Goal: Find specific page/section: Find specific page/section

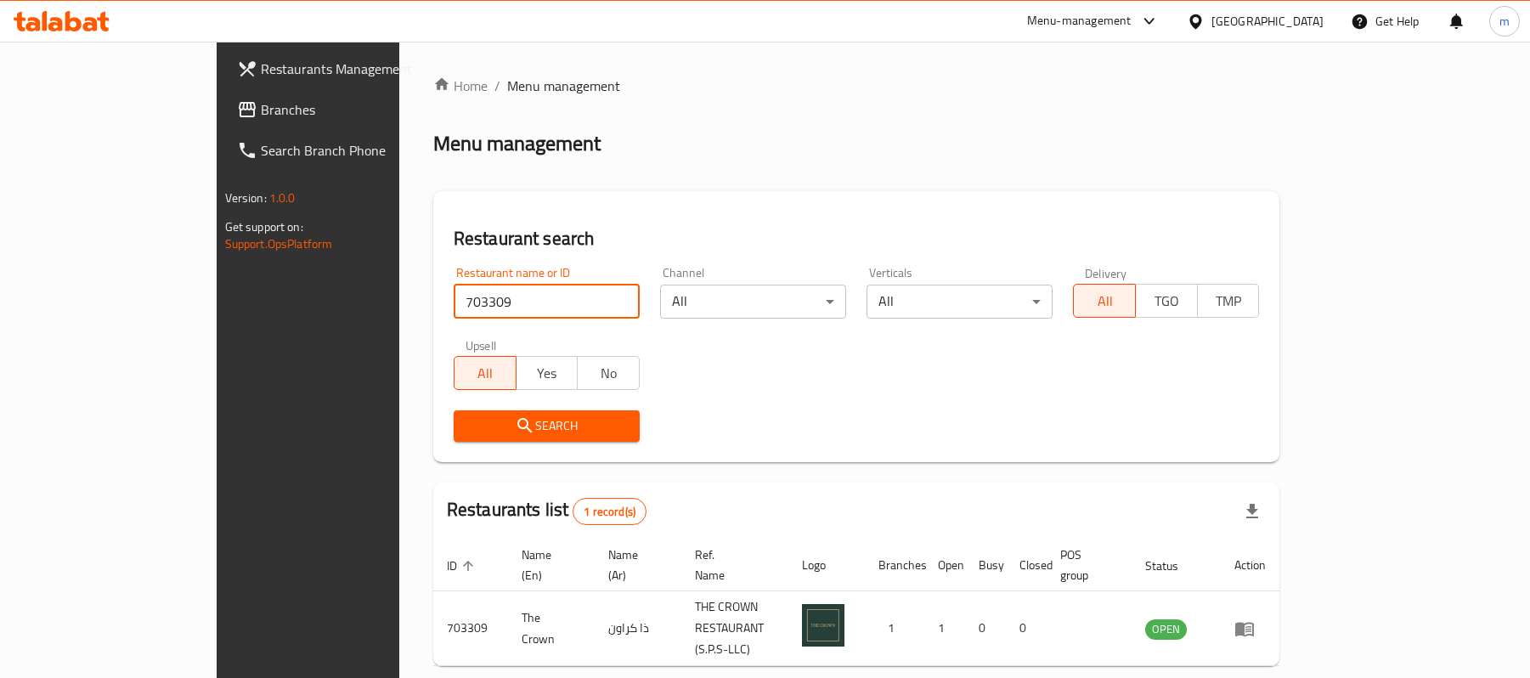
scroll to position [48, 0]
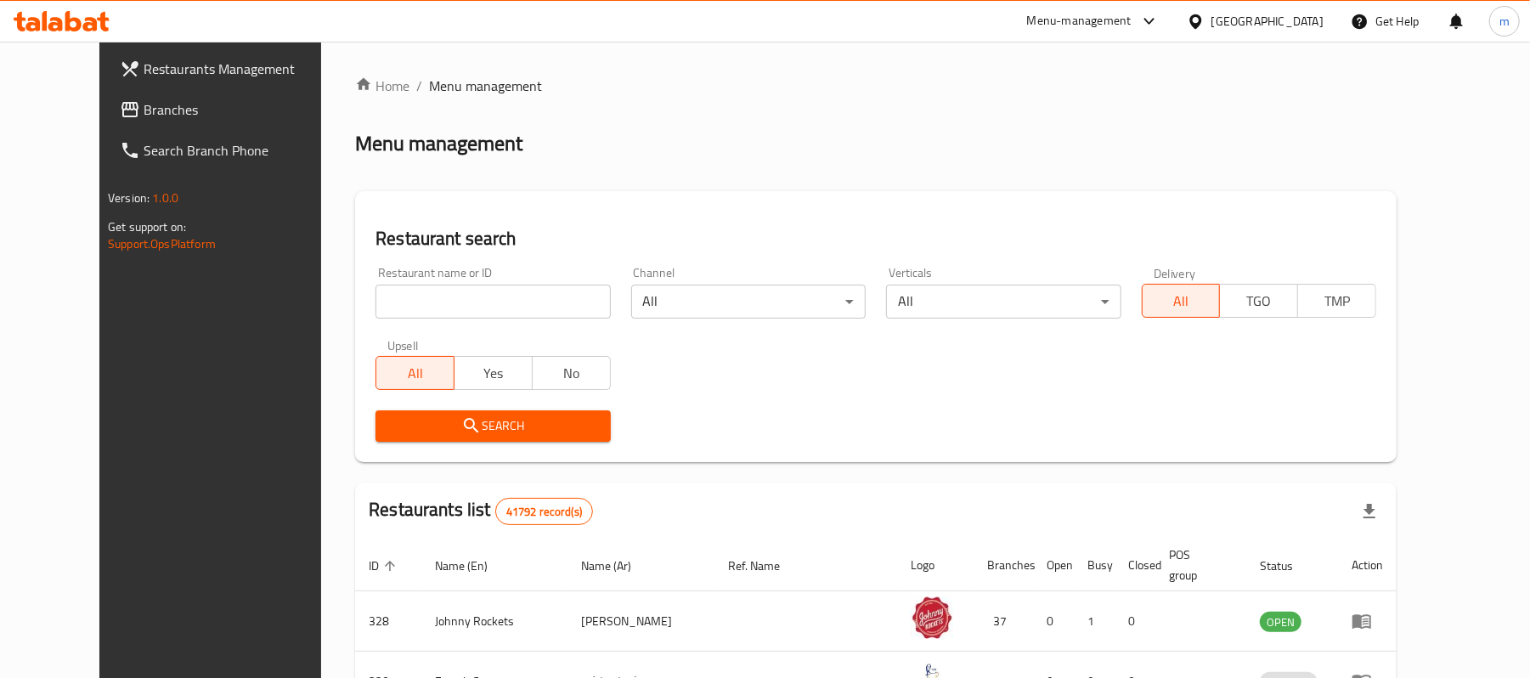
click at [144, 107] on span "Branches" at bounding box center [243, 109] width 198 height 20
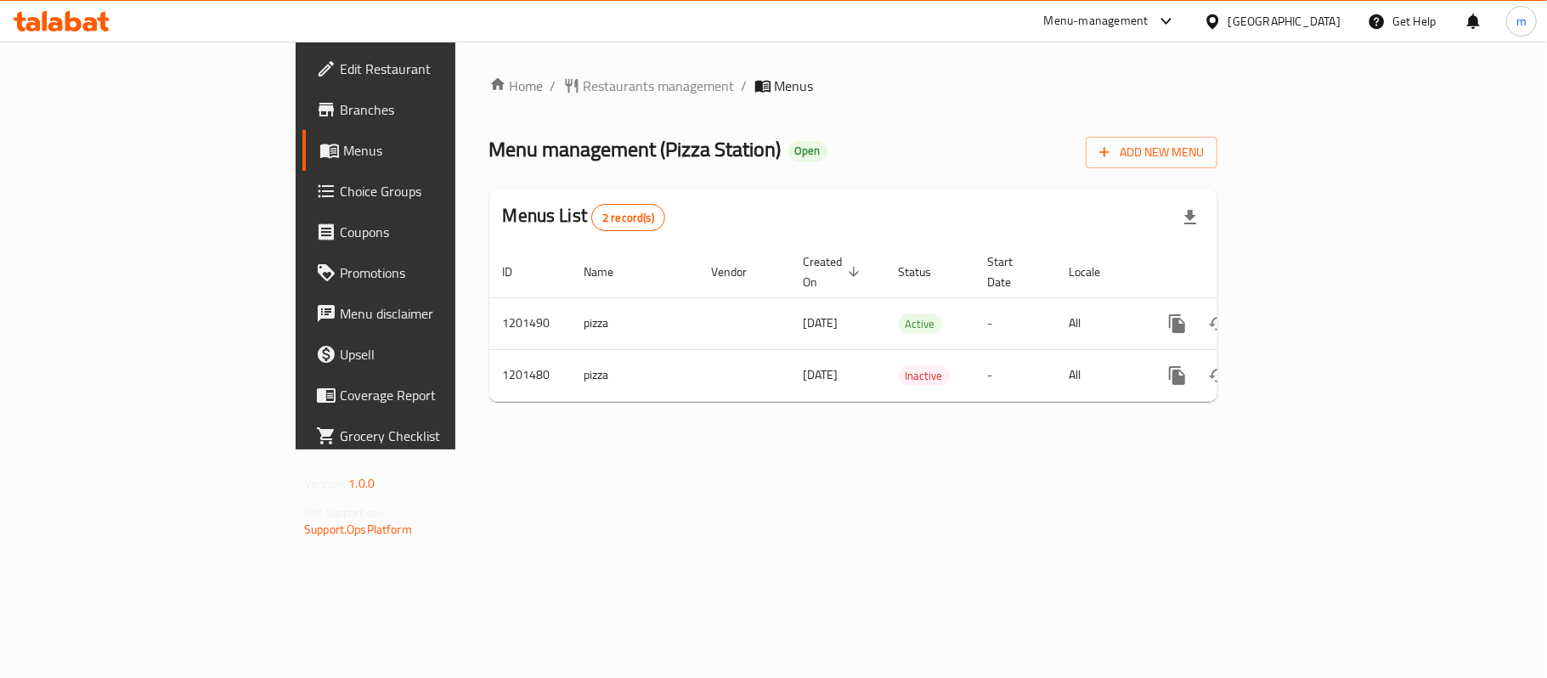
click at [1300, 27] on div "[GEOGRAPHIC_DATA]" at bounding box center [1285, 21] width 112 height 19
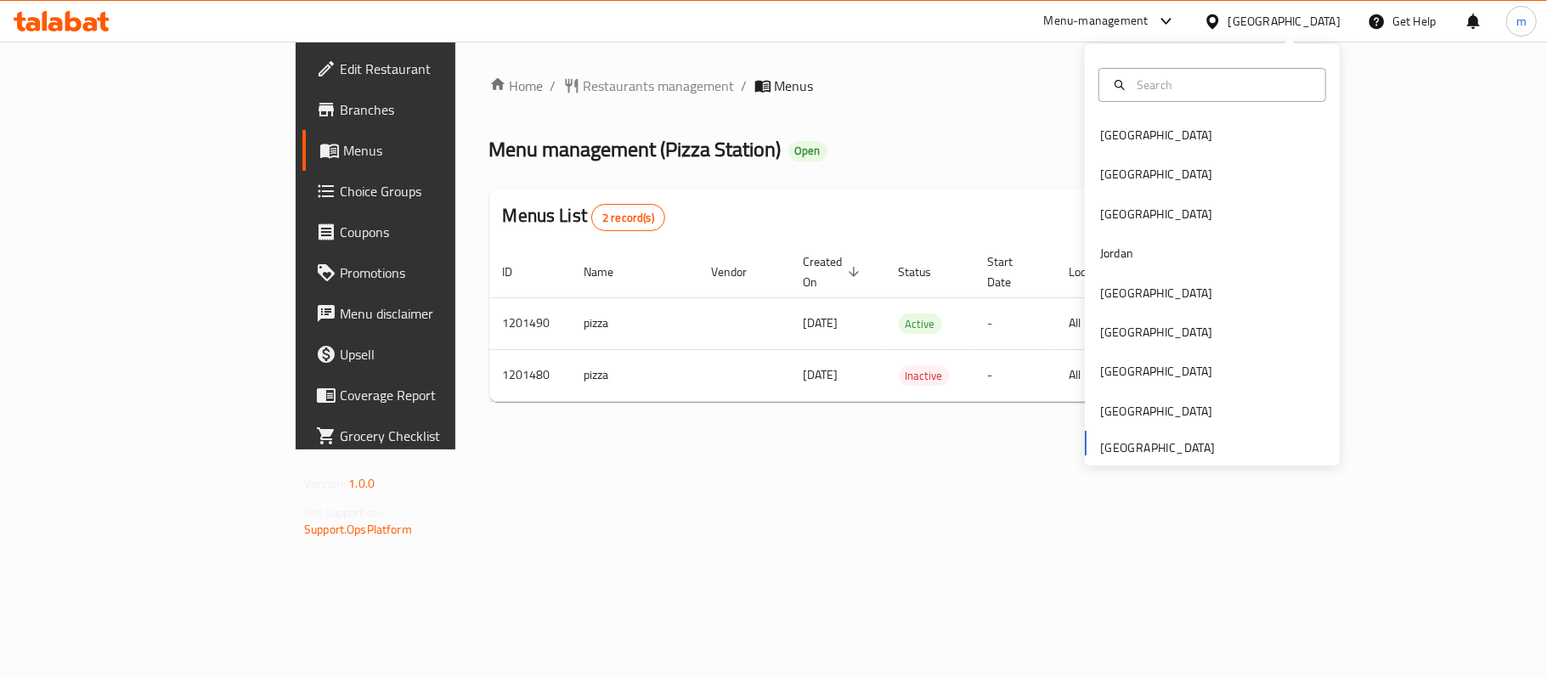
drag, startPoint x: 1439, startPoint y: 79, endPoint x: 1354, endPoint y: 99, distance: 88.2
click at [1218, 80] on ol "Home / Restaurants management / Menus" at bounding box center [853, 86] width 728 height 20
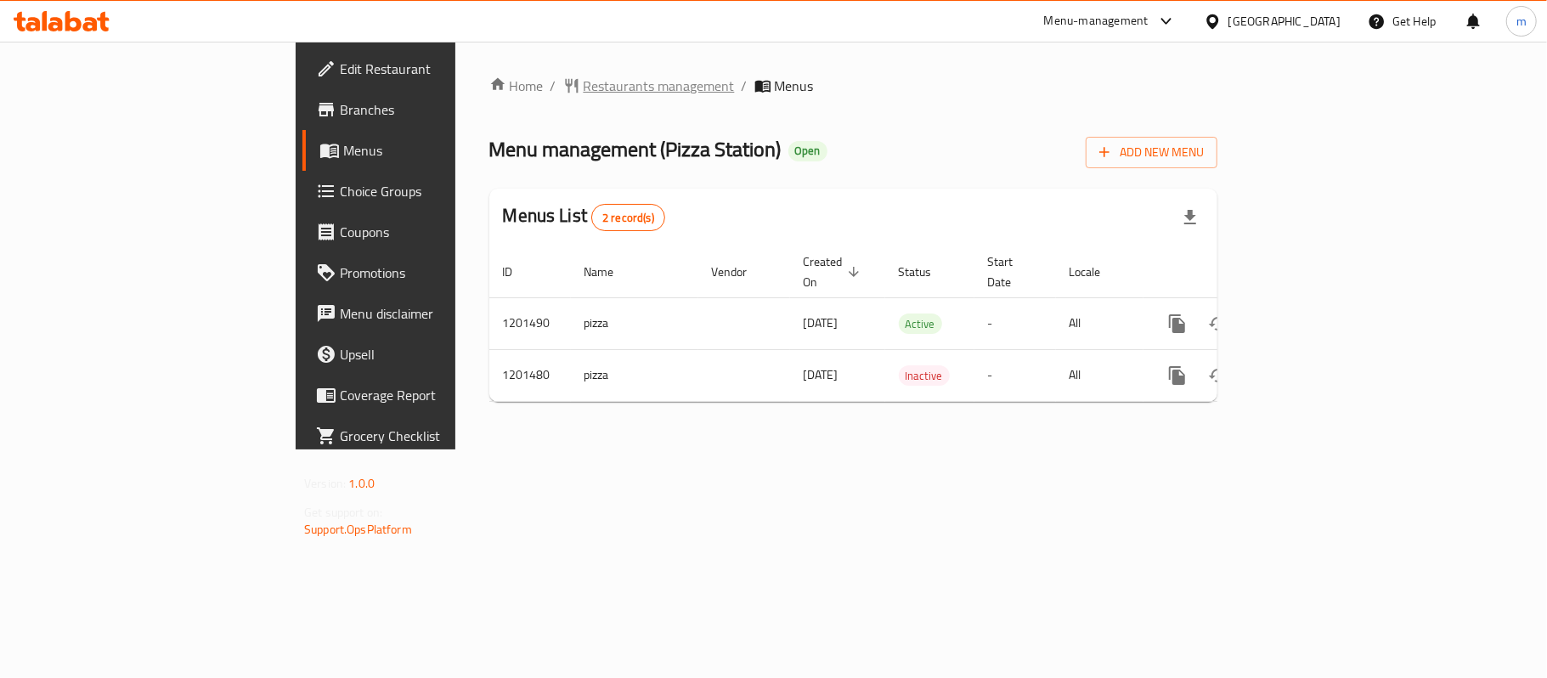
click at [584, 93] on span "Restaurants management" at bounding box center [659, 86] width 151 height 20
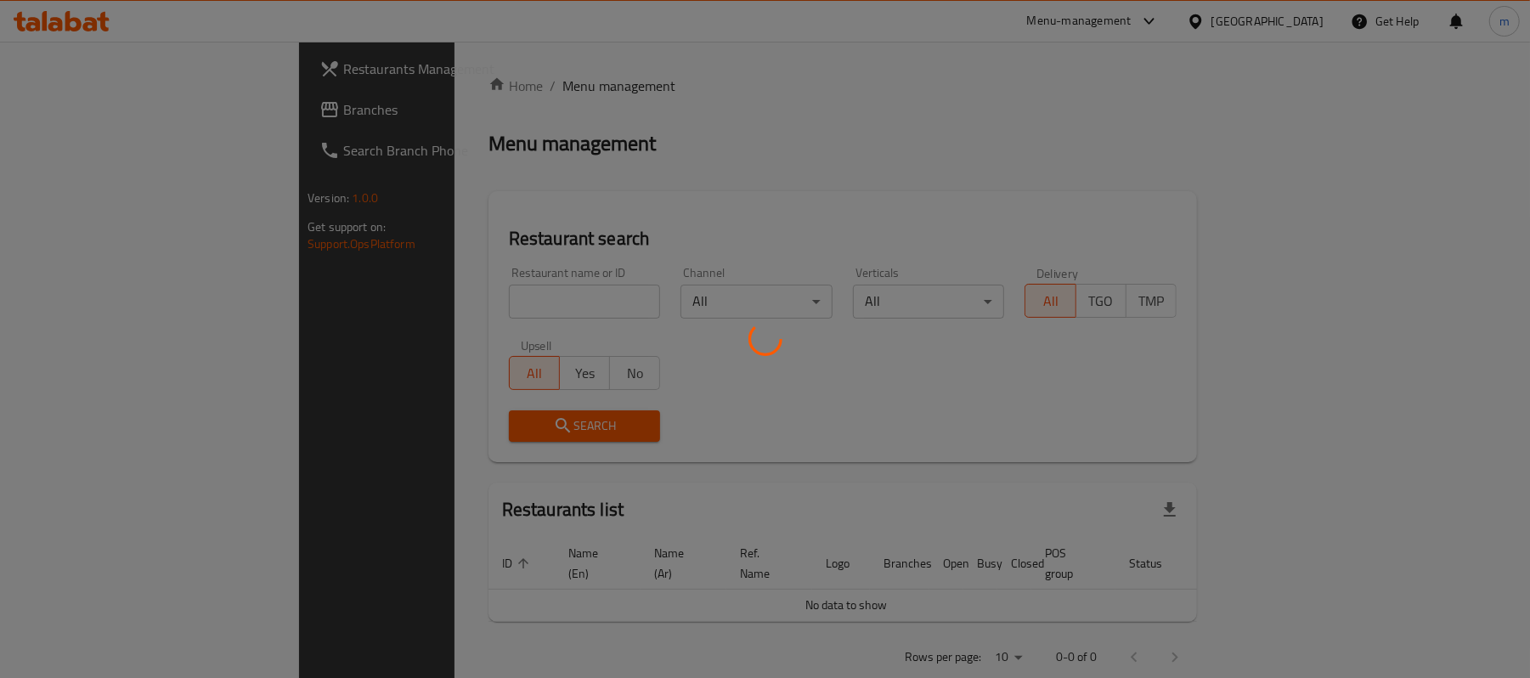
click at [432, 301] on div at bounding box center [765, 339] width 1530 height 678
click at [436, 296] on div at bounding box center [765, 339] width 1530 height 678
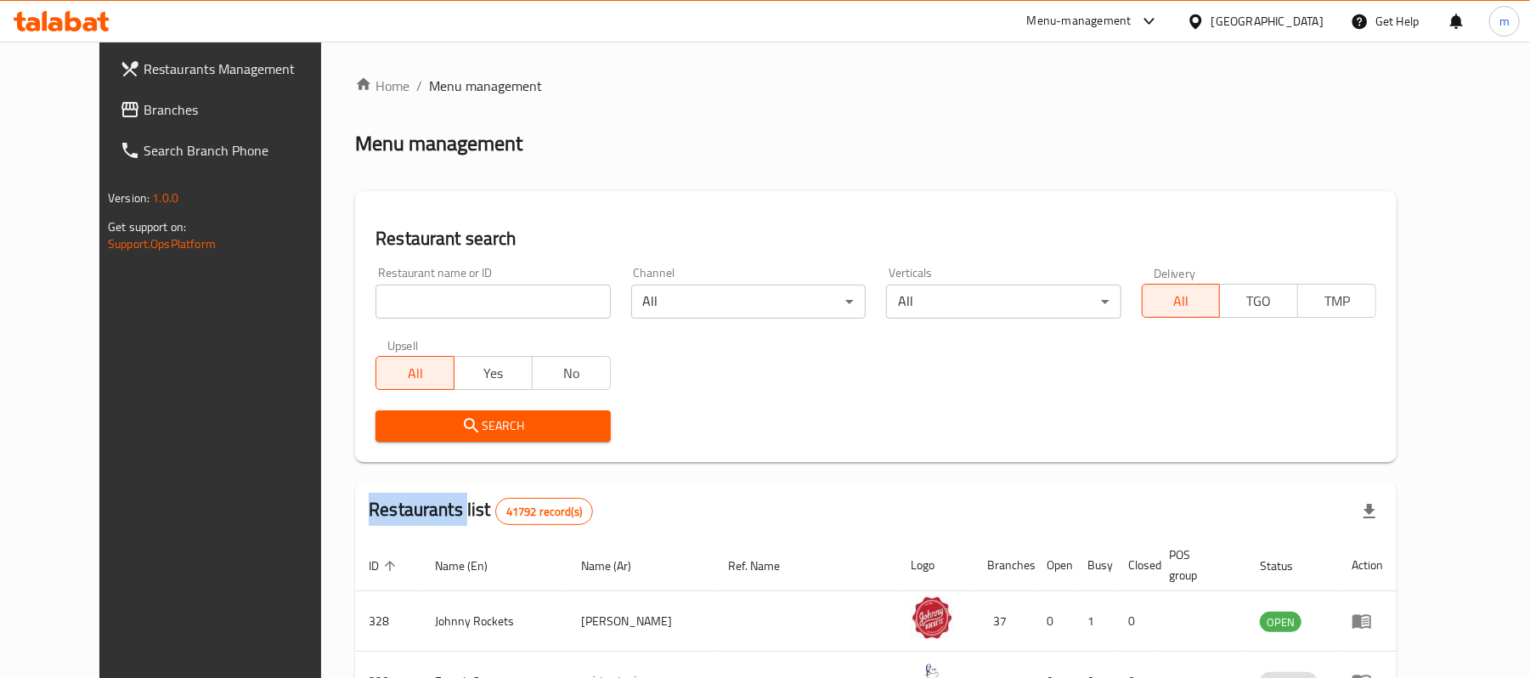
click at [436, 296] on div "Home / Menu management Menu management Restaurant search Restaurant name or ID …" at bounding box center [876, 616] width 1042 height 1081
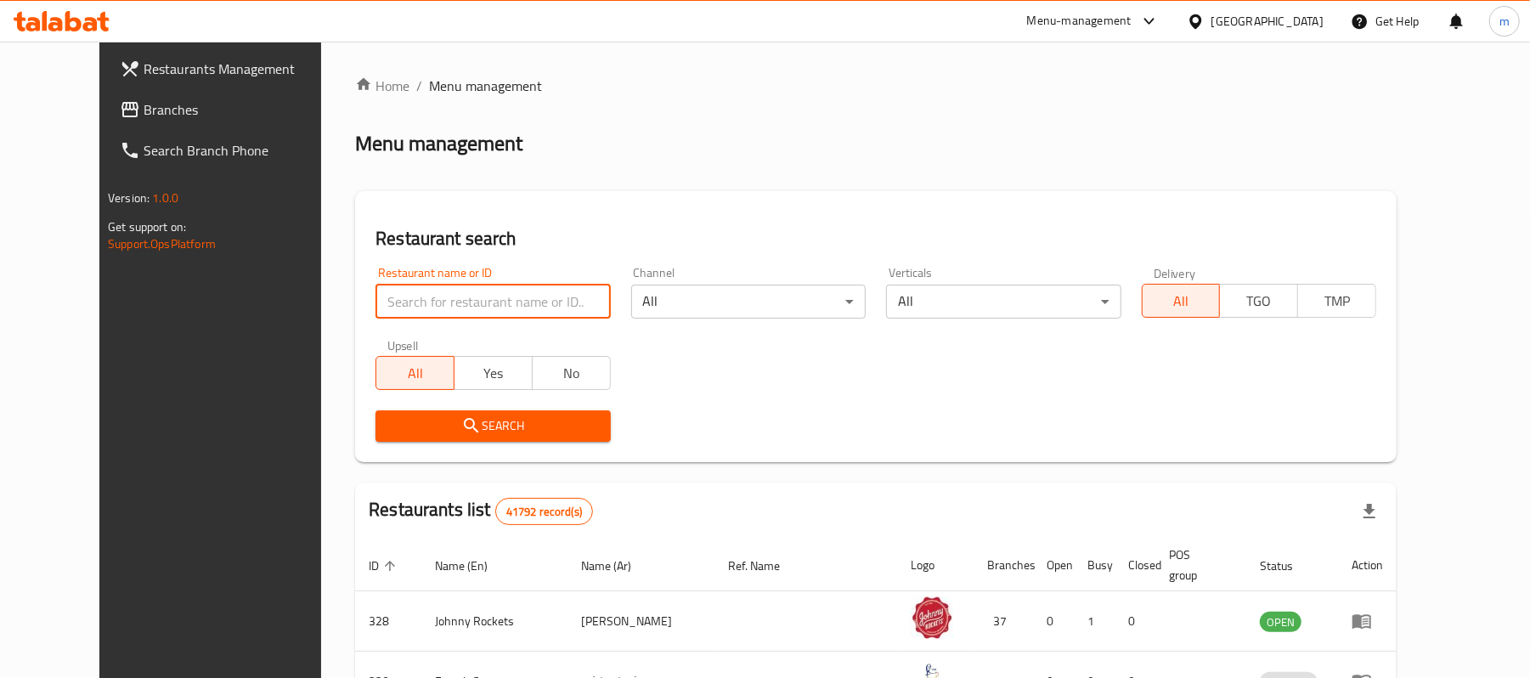
click at [403, 292] on input "search" at bounding box center [493, 302] width 235 height 34
paste input "715488"
type input "715488"
drag, startPoint x: 456, startPoint y: 413, endPoint x: 457, endPoint y: 421, distance: 8.5
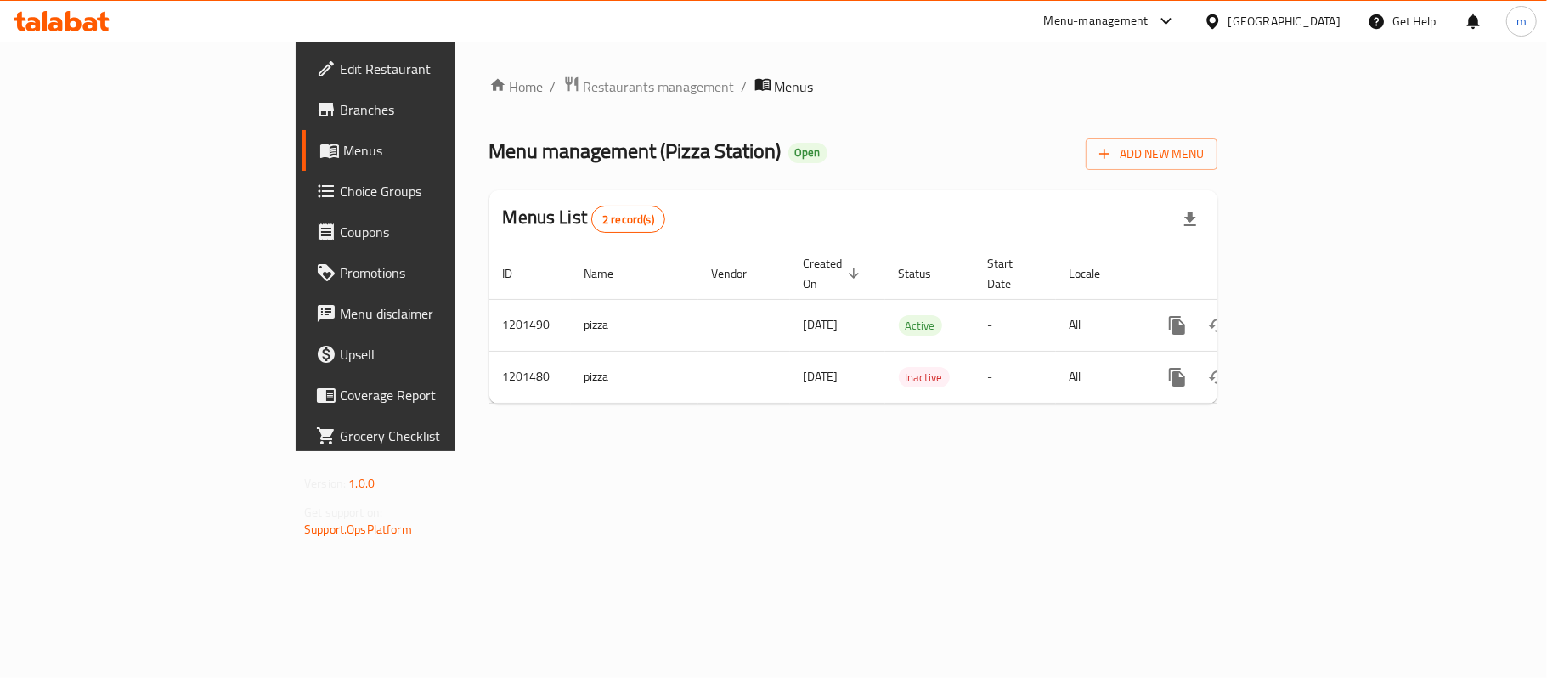
drag, startPoint x: 464, startPoint y: 90, endPoint x: 472, endPoint y: 124, distance: 35.0
click at [584, 90] on span "Restaurants management" at bounding box center [659, 86] width 151 height 20
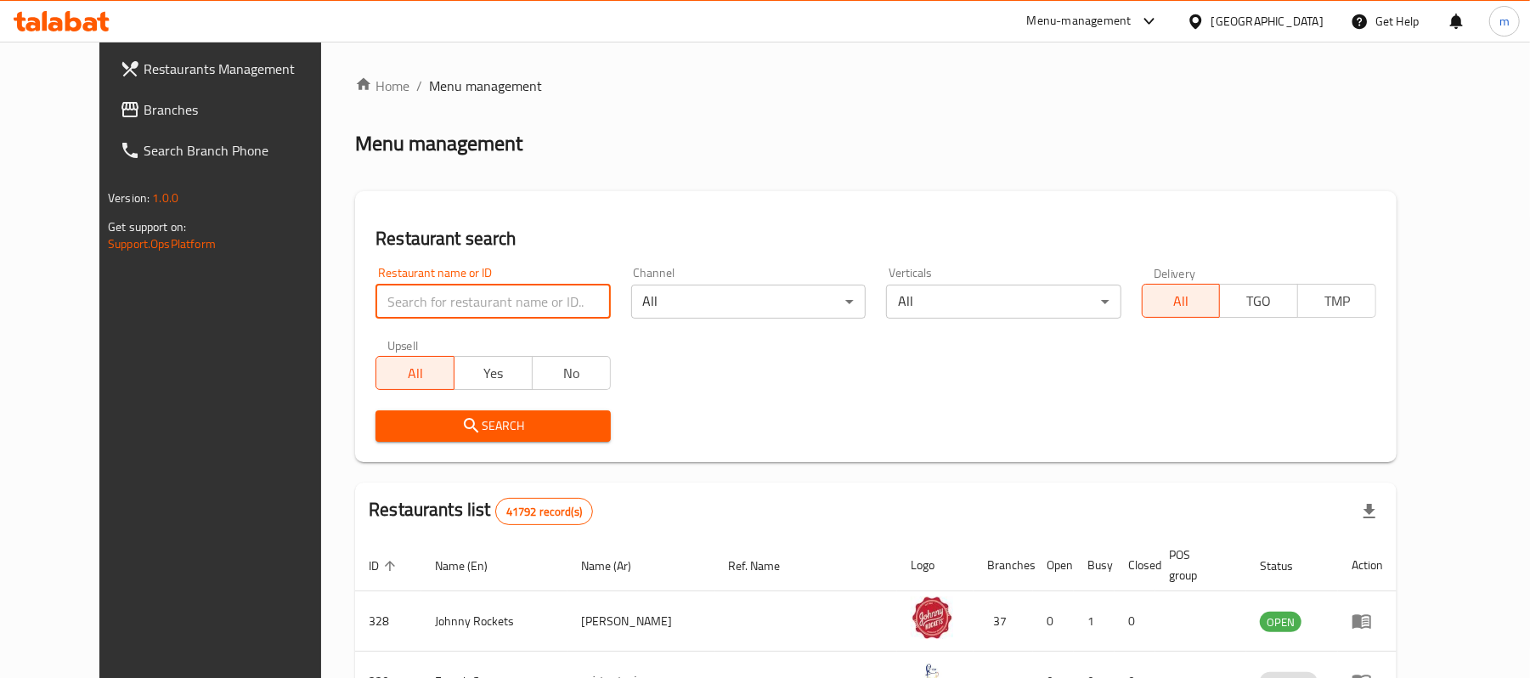
click at [472, 292] on input "search" at bounding box center [493, 302] width 235 height 34
paste input "668920"
type input "668920"
click button "Search" at bounding box center [493, 425] width 235 height 31
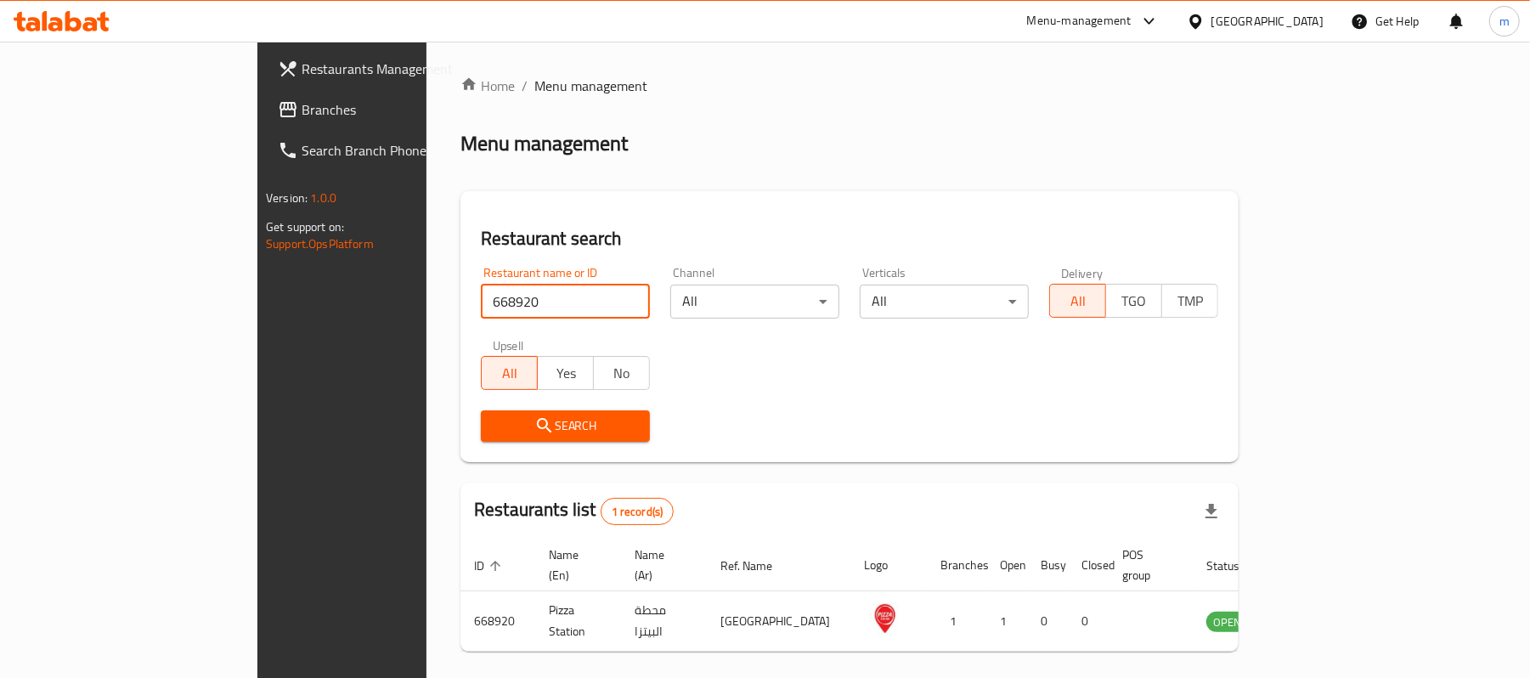
click at [302, 105] on span "Branches" at bounding box center [401, 109] width 198 height 20
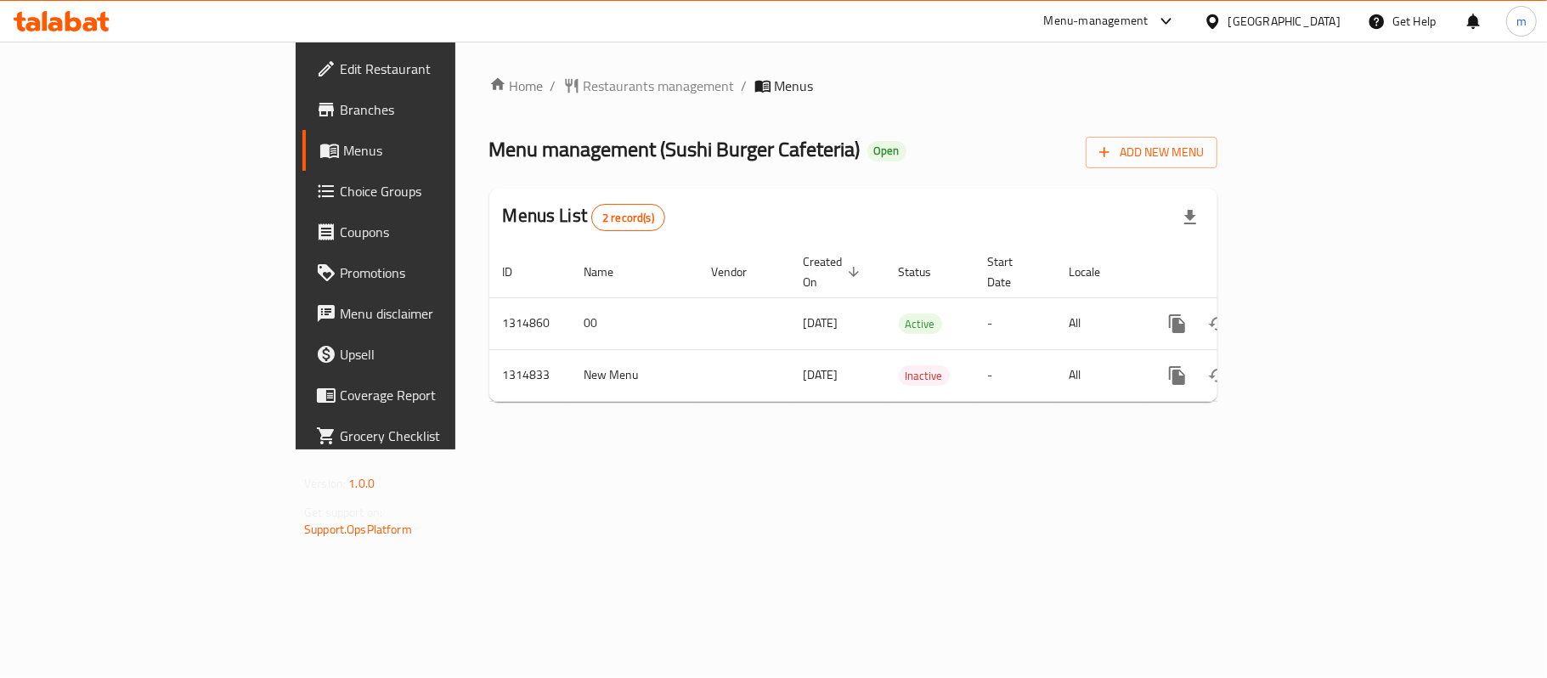
drag, startPoint x: 776, startPoint y: 96, endPoint x: 698, endPoint y: 96, distance: 78.2
click at [776, 96] on div "Home / Restaurants management / Menus Menu management ( Sushi Burger Cafeteria …" at bounding box center [853, 246] width 728 height 340
click at [584, 92] on span "Restaurants management" at bounding box center [659, 86] width 151 height 20
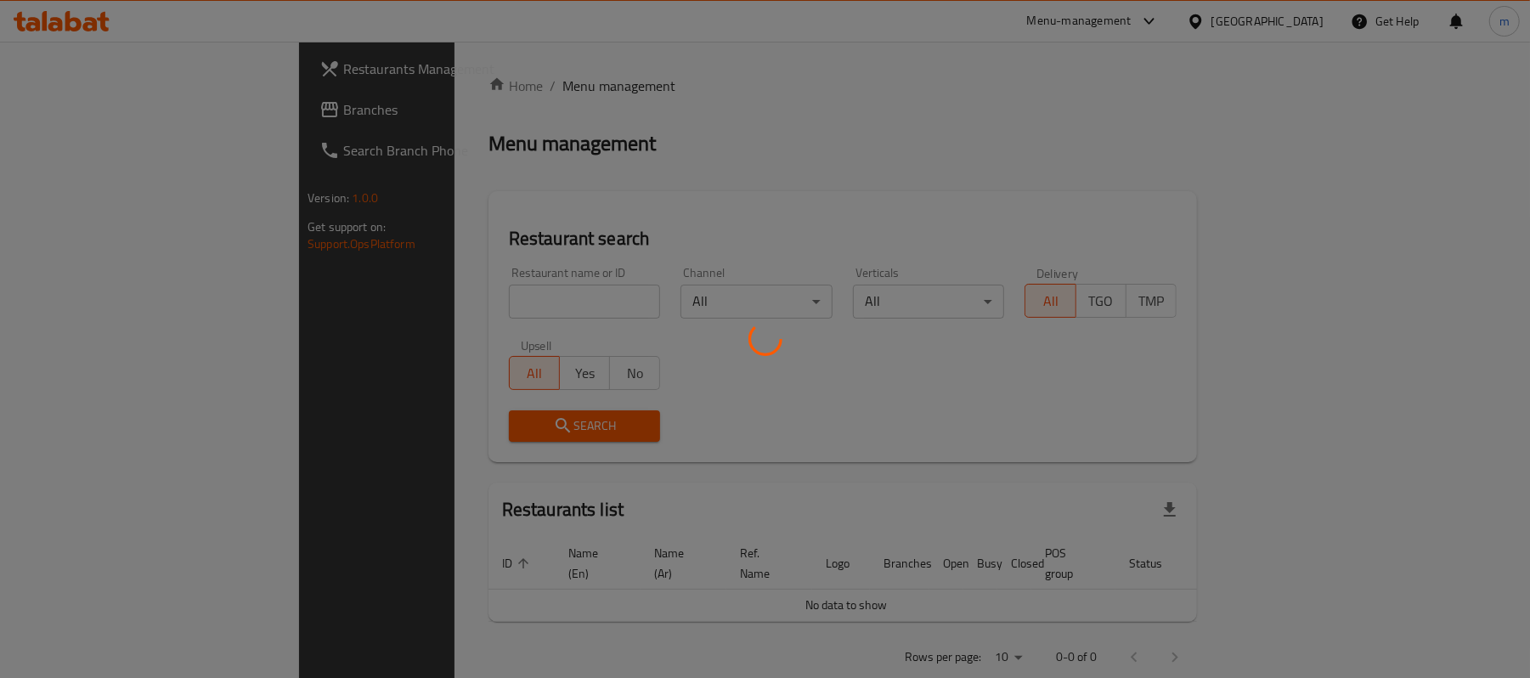
click at [467, 293] on div at bounding box center [765, 339] width 1530 height 678
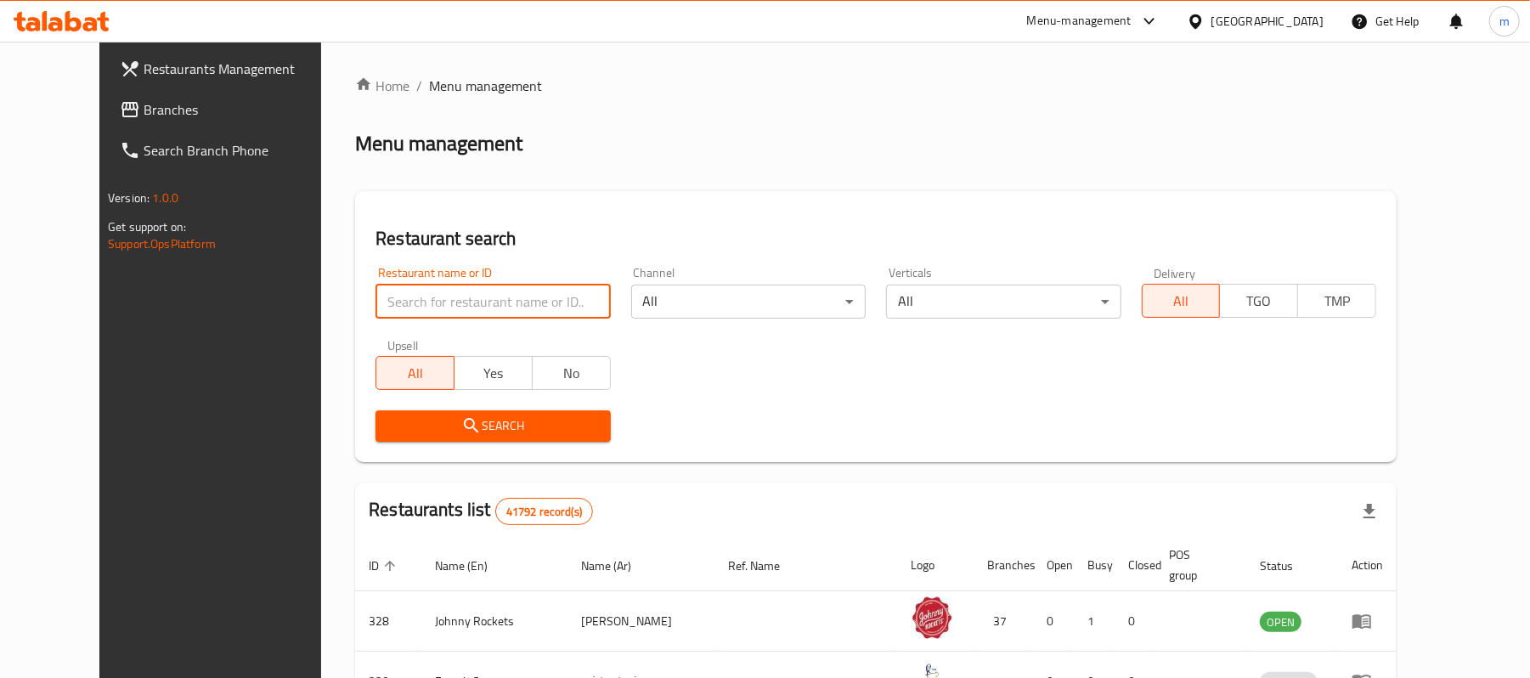
click at [467, 303] on input "search" at bounding box center [493, 302] width 235 height 34
paste input "707063"
type input "707063"
click button "Search" at bounding box center [493, 425] width 235 height 31
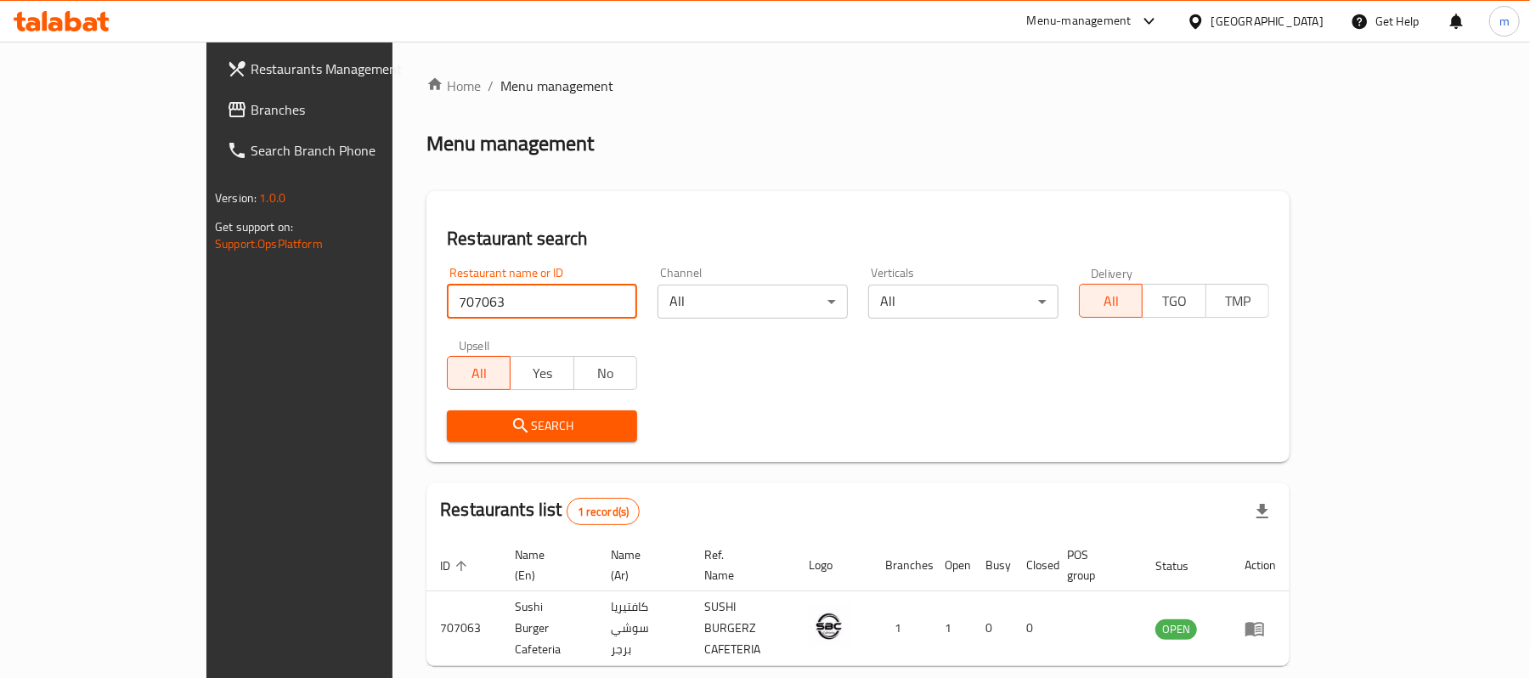
click at [461, 426] on span "Search" at bounding box center [542, 426] width 163 height 21
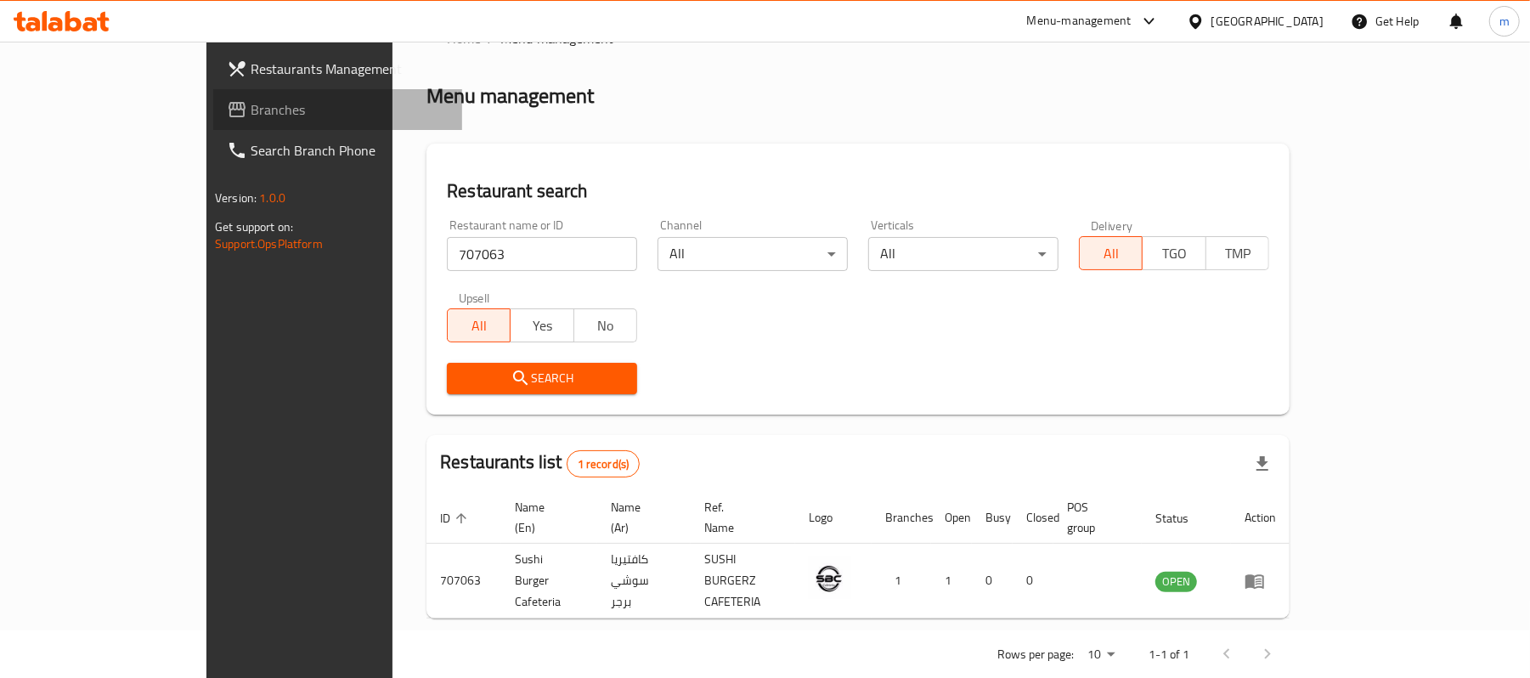
click at [251, 104] on span "Branches" at bounding box center [350, 109] width 198 height 20
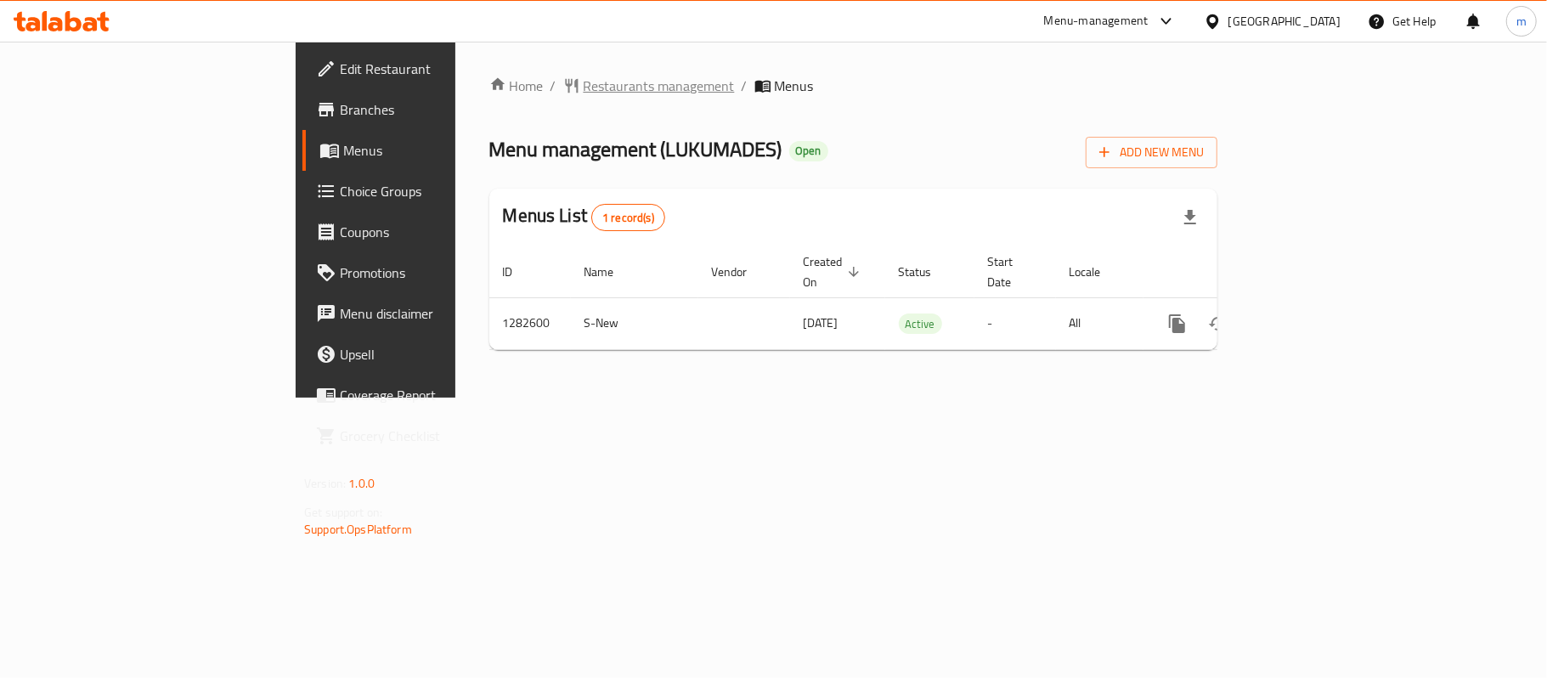
click at [584, 76] on span "Restaurants management" at bounding box center [659, 86] width 151 height 20
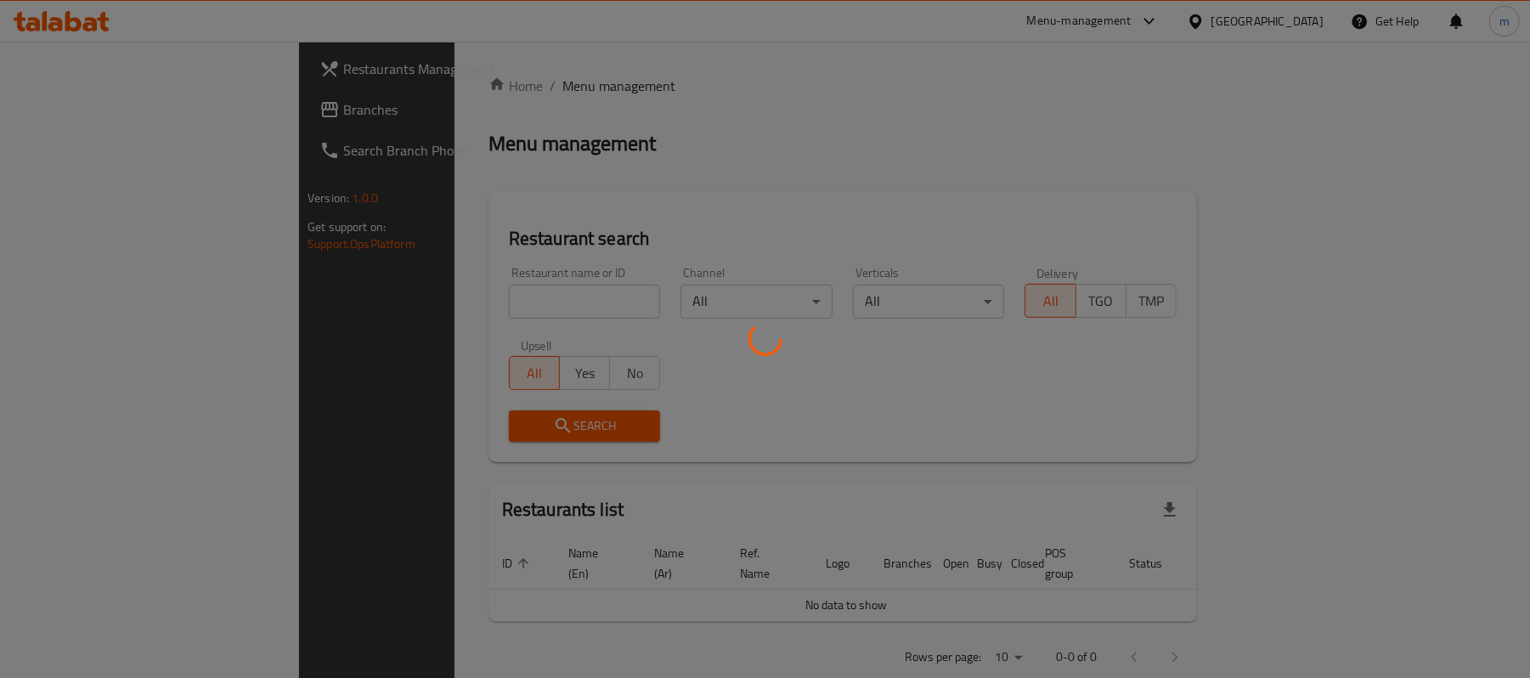
click at [443, 279] on div at bounding box center [765, 339] width 1530 height 678
click at [440, 290] on div at bounding box center [765, 339] width 1530 height 678
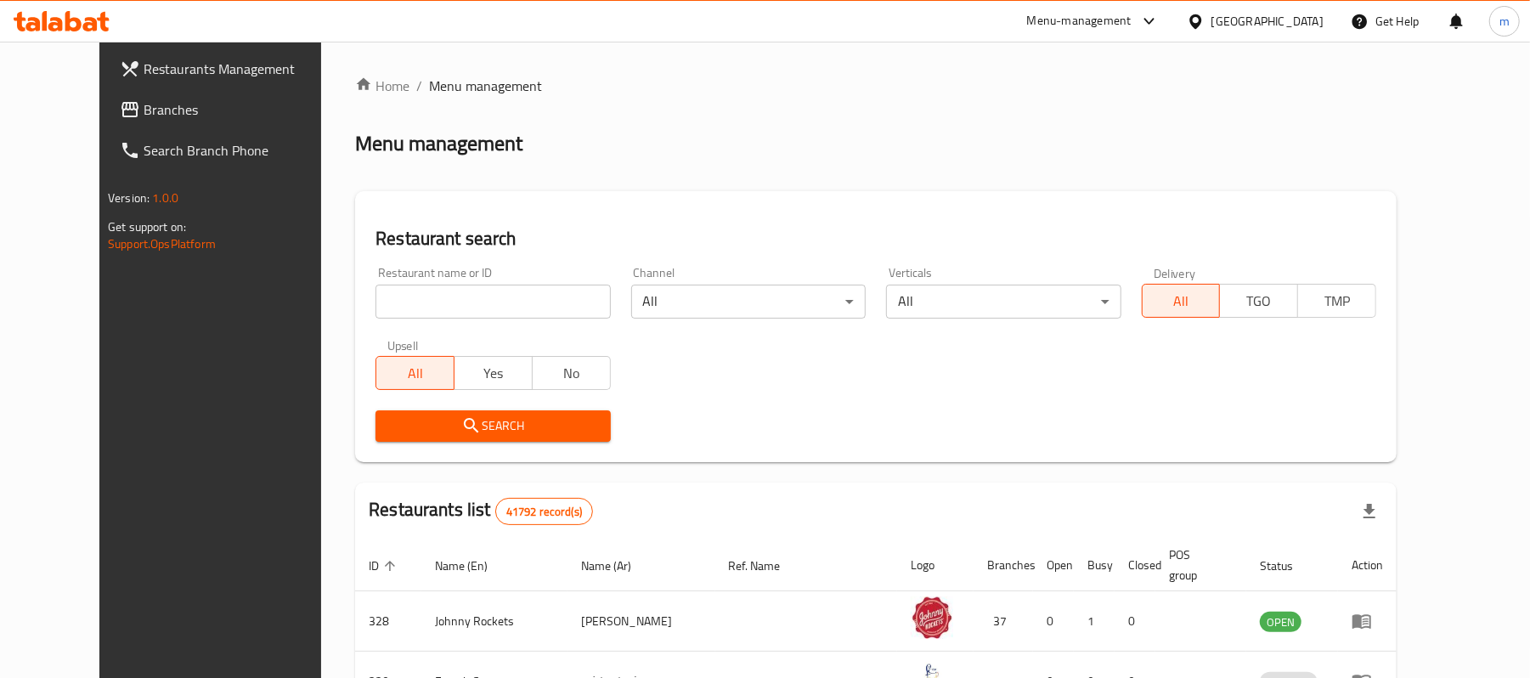
click at [440, 311] on input "search" at bounding box center [493, 302] width 235 height 34
paste input "694902"
type input "694902"
click button "Search" at bounding box center [493, 425] width 235 height 31
